Goal: Task Accomplishment & Management: Use online tool/utility

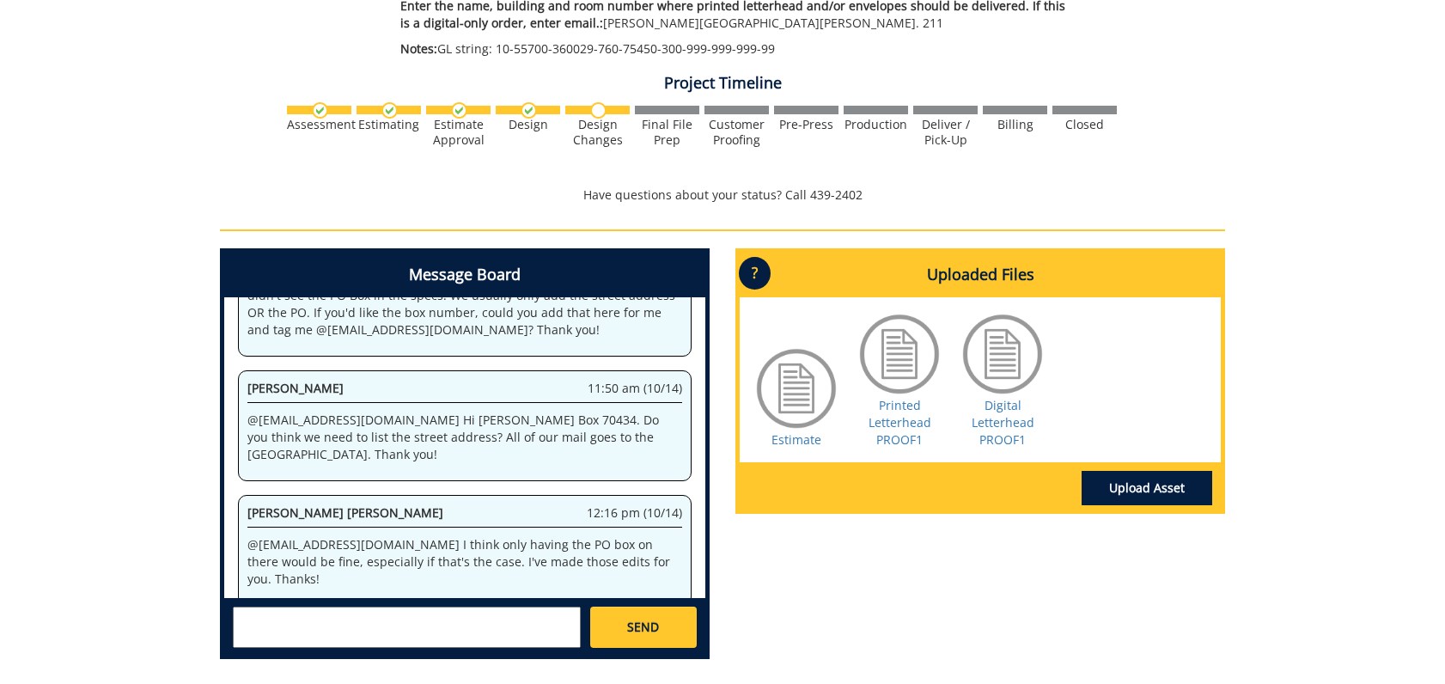
scroll to position [47860, 0]
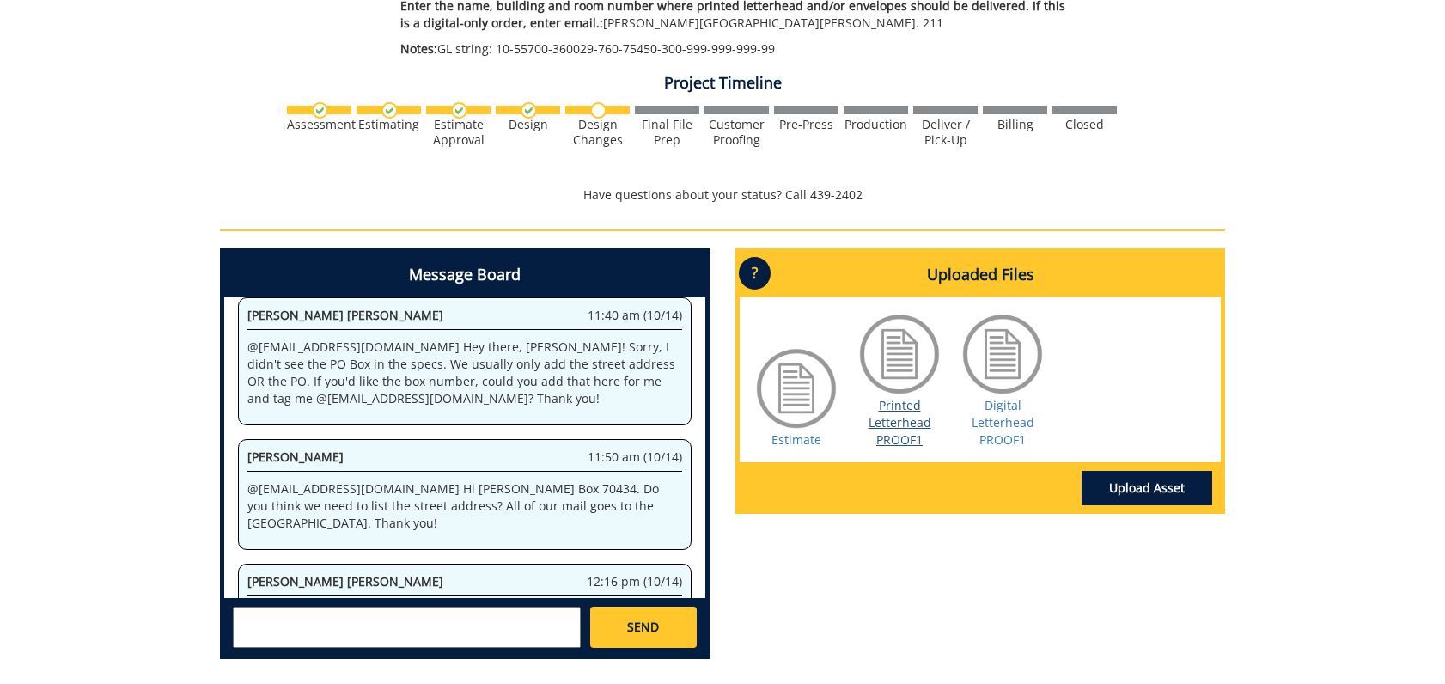
click at [902, 397] on link "Printed Letterhead PROOF1" at bounding box center [900, 422] width 63 height 51
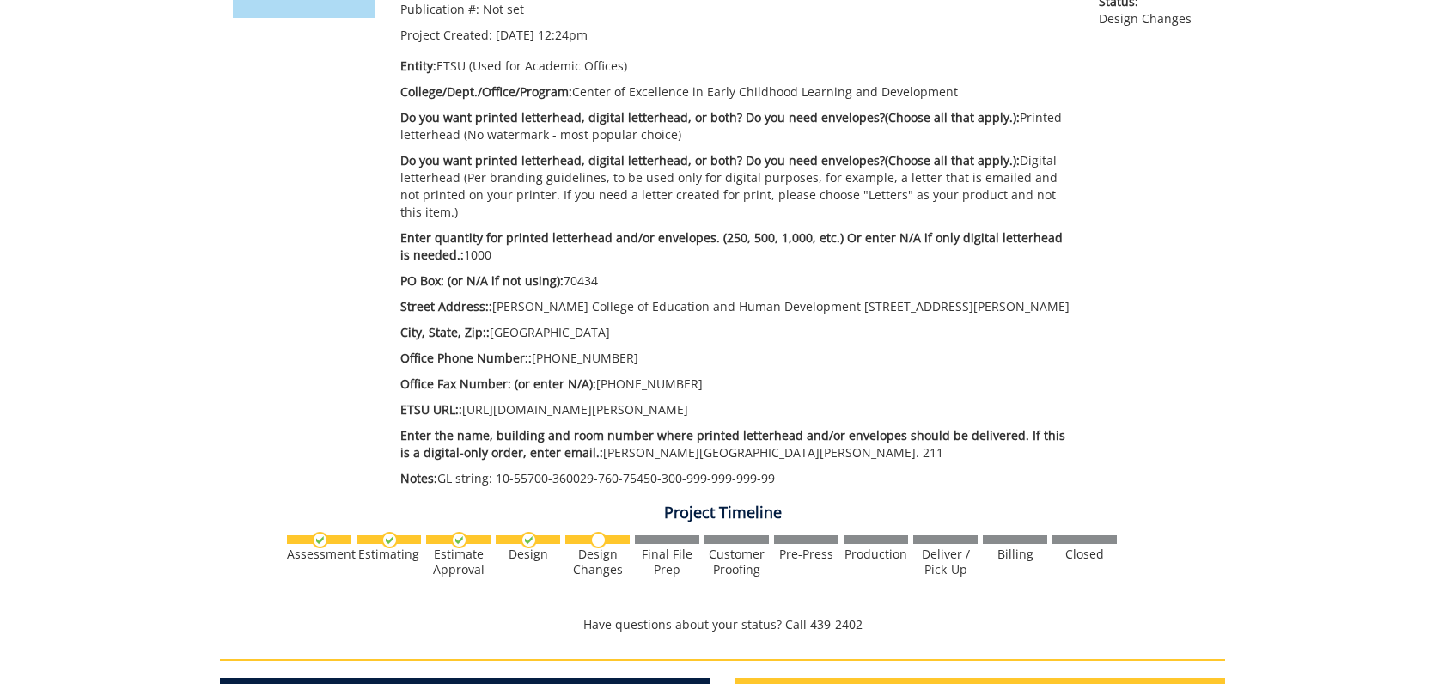
scroll to position [0, 0]
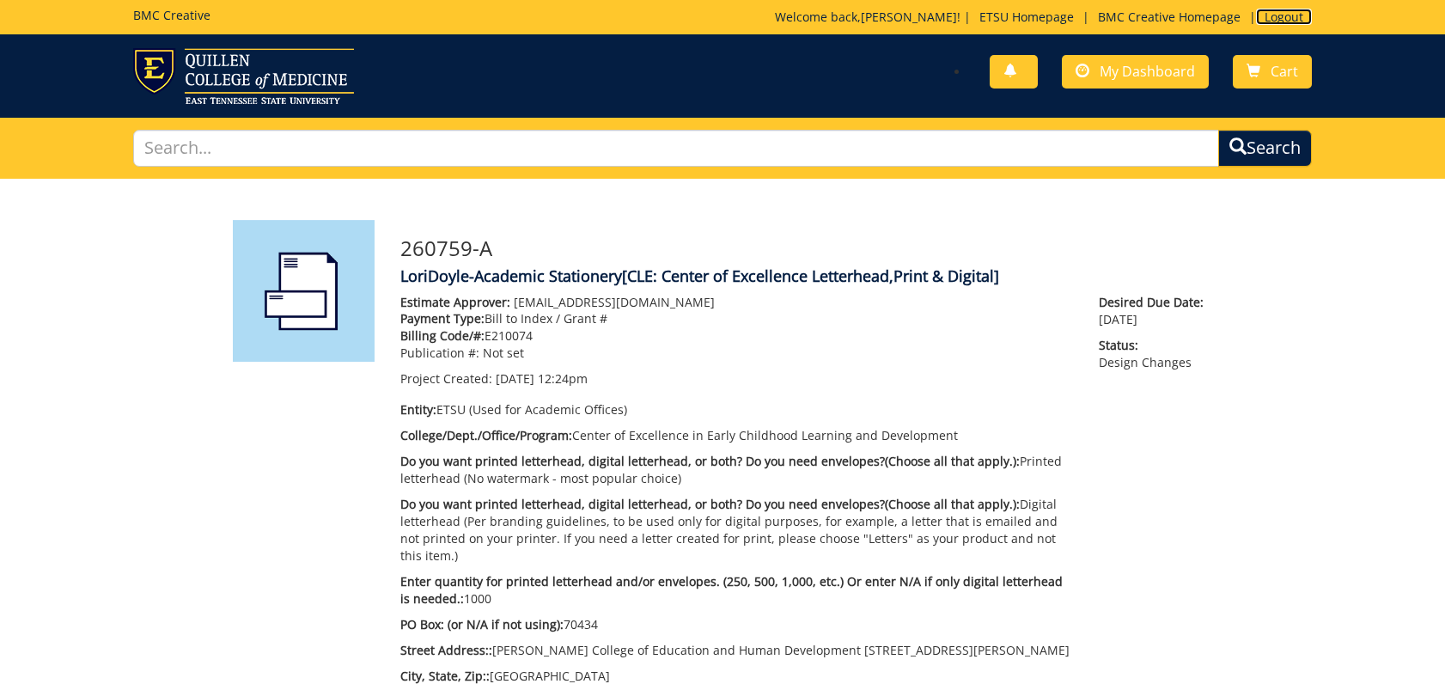
click at [1287, 15] on link "Logout" at bounding box center [1284, 17] width 56 height 16
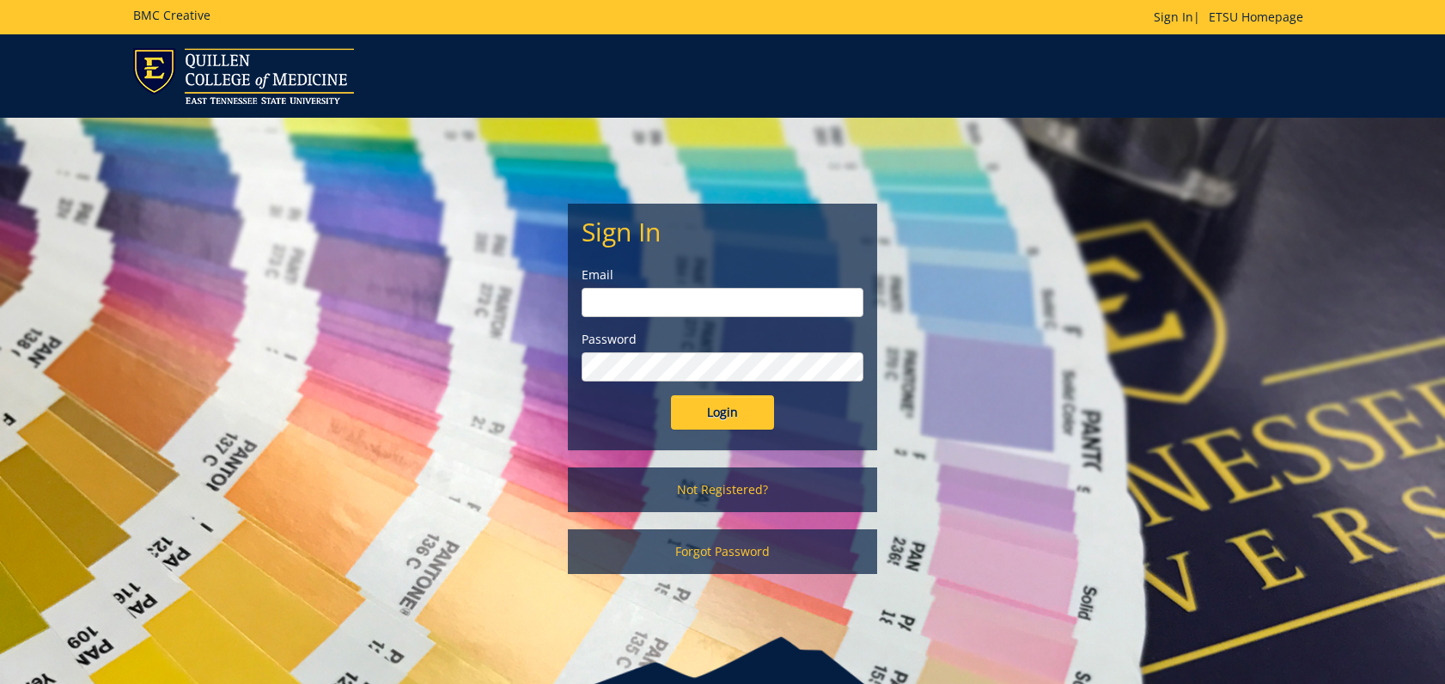
type input "[EMAIL_ADDRESS][DOMAIN_NAME]"
click at [700, 410] on input "Login" at bounding box center [722, 412] width 103 height 34
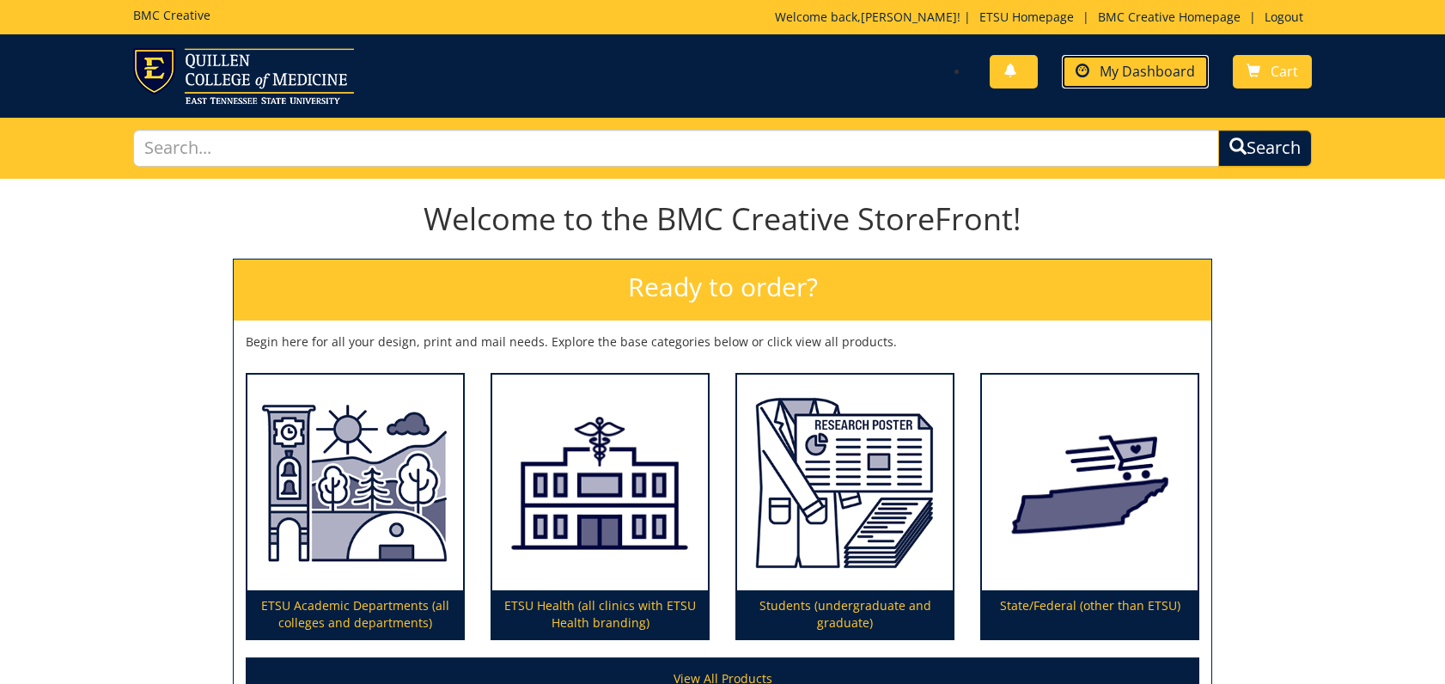
click at [1140, 70] on span "My Dashboard" at bounding box center [1147, 71] width 95 height 19
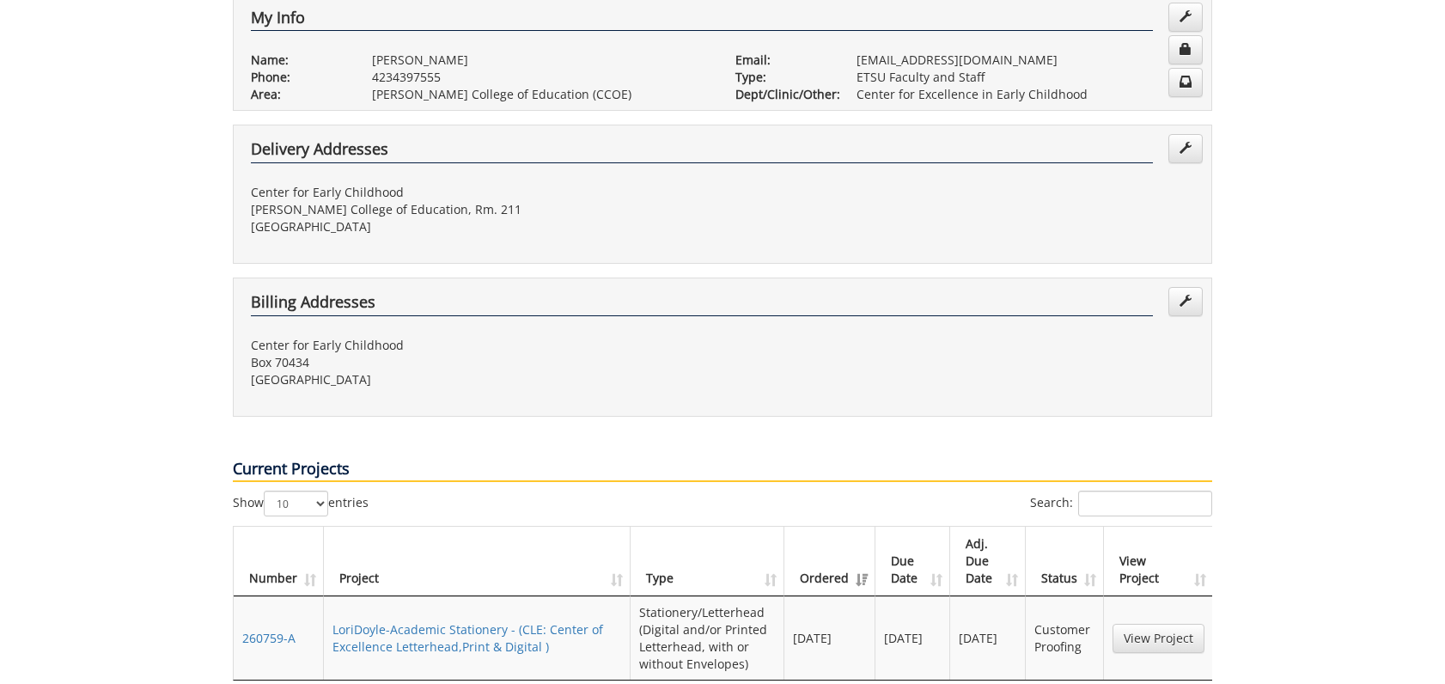
scroll to position [602, 0]
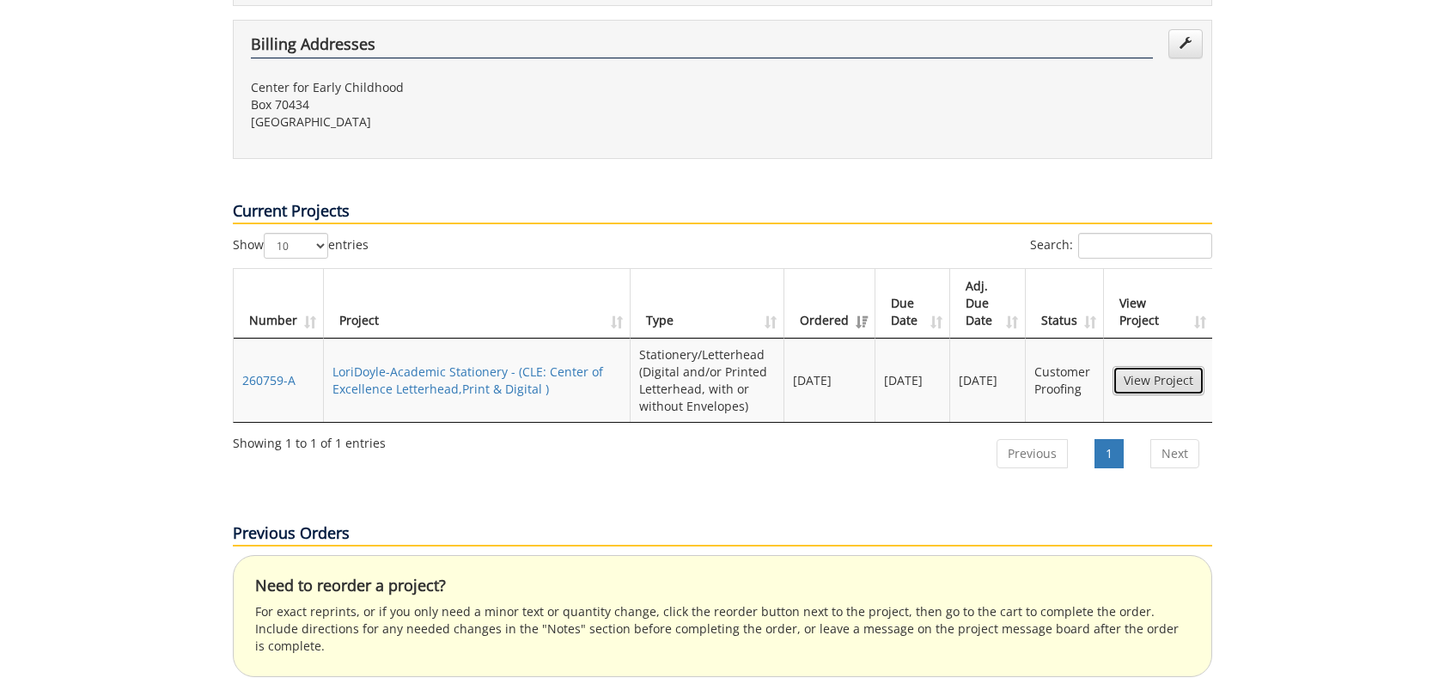
click at [1139, 366] on link "View Project" at bounding box center [1159, 380] width 92 height 29
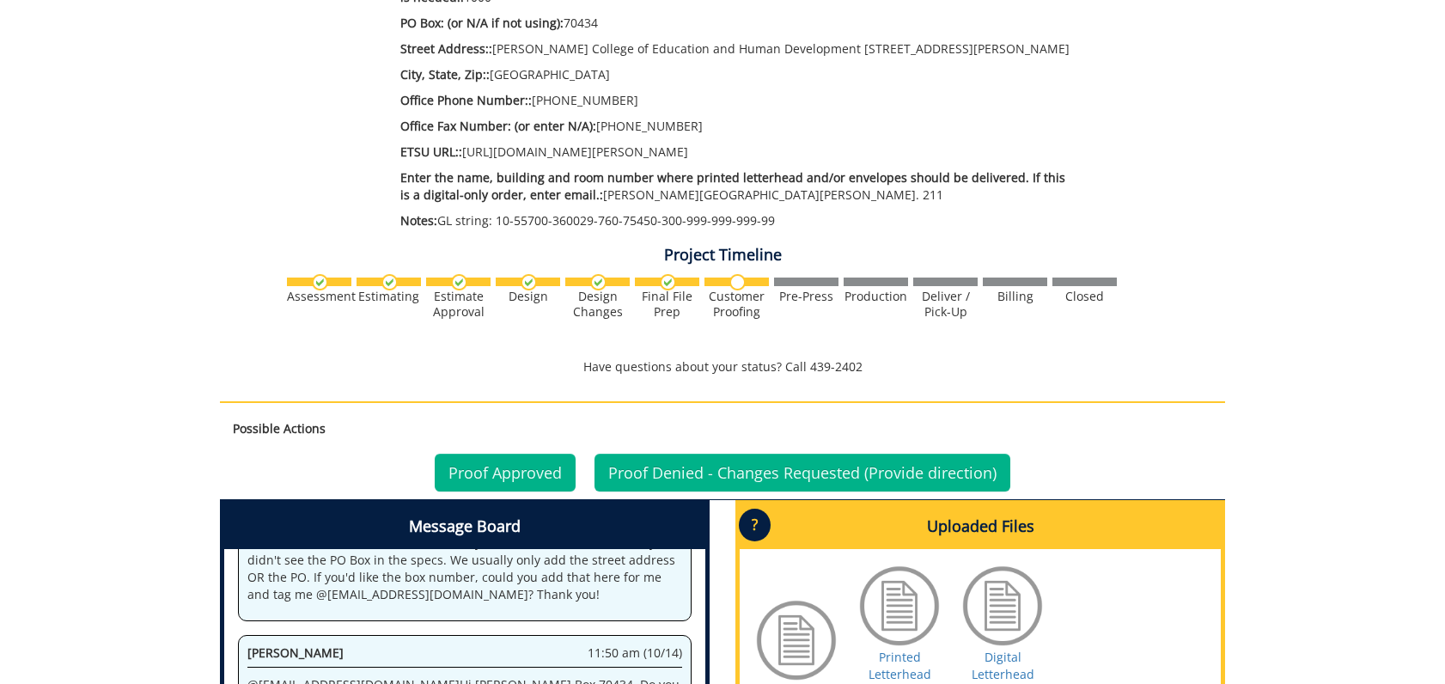
scroll to position [773, 0]
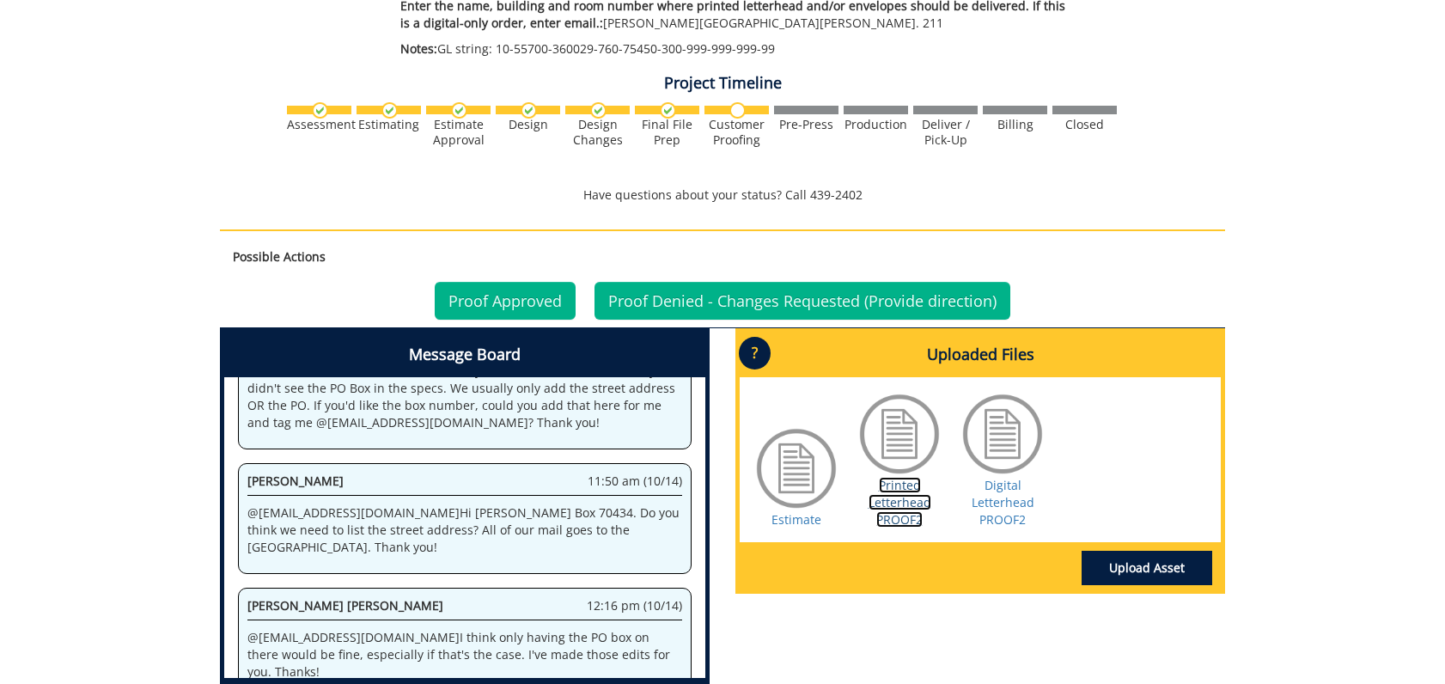
click at [896, 488] on link "Printed Letterhead PROOF2" at bounding box center [900, 502] width 63 height 51
click at [992, 484] on link "Digital Letterhead PROOF2" at bounding box center [1003, 502] width 63 height 51
click at [533, 282] on link "Proof Approved" at bounding box center [505, 301] width 141 height 38
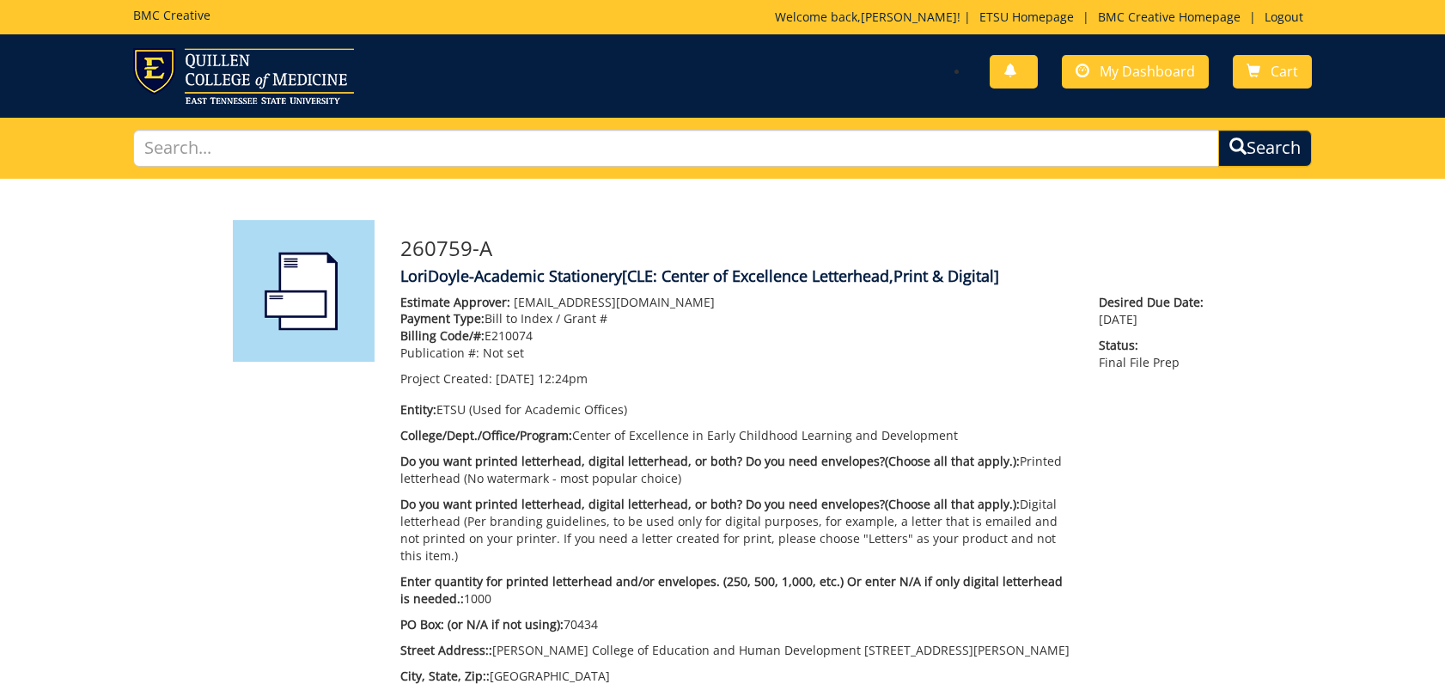
scroll to position [319, 0]
click at [1286, 17] on link "Logout" at bounding box center [1284, 17] width 56 height 16
